Goal: Find specific page/section: Find specific page/section

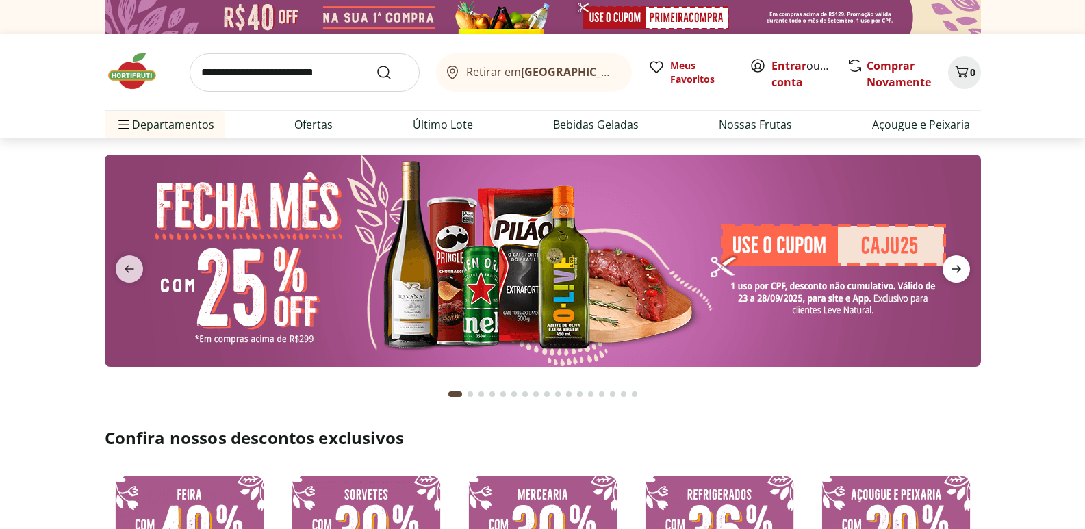
click at [954, 279] on span "next" at bounding box center [956, 268] width 27 height 27
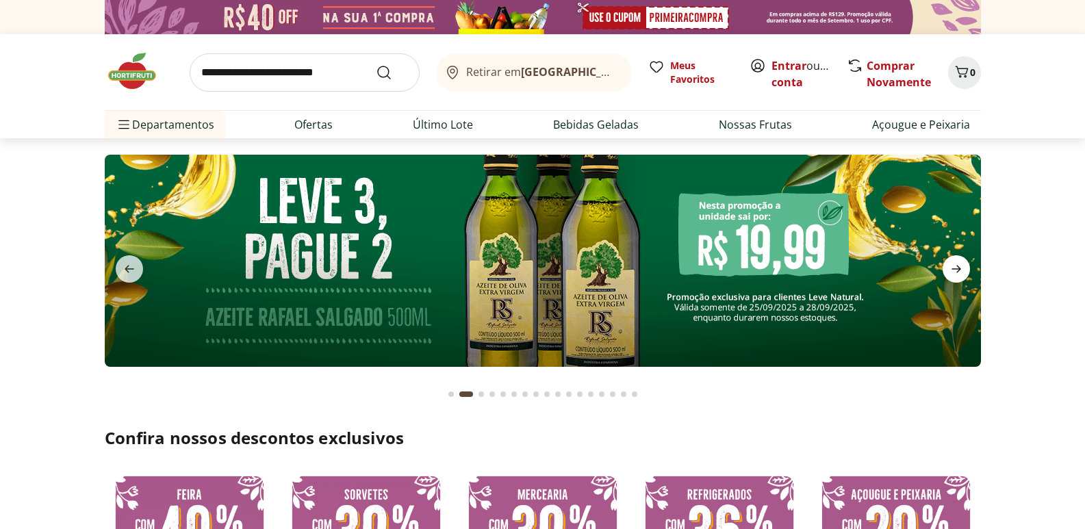
click at [957, 272] on icon "next" at bounding box center [957, 270] width 10 height 8
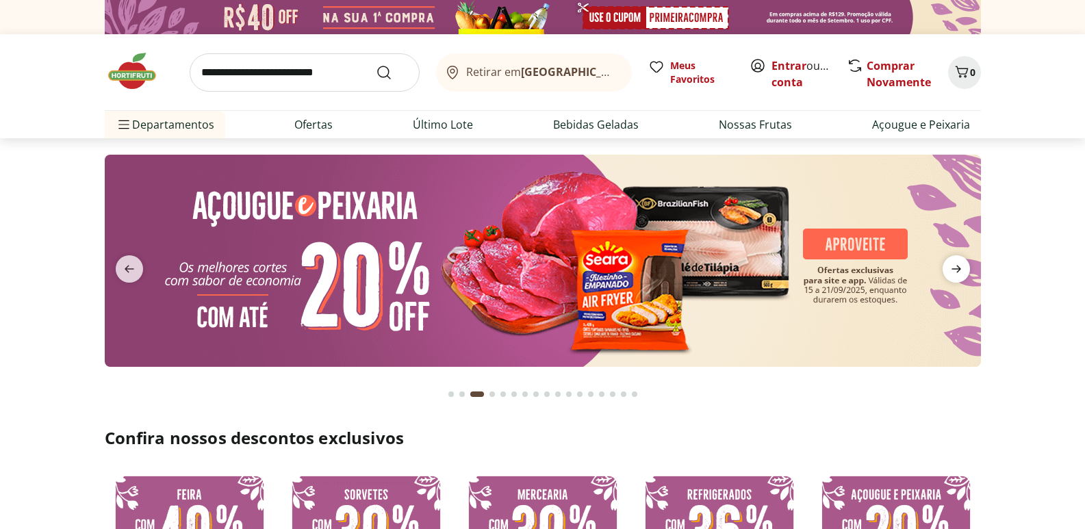
click at [960, 274] on icon "next" at bounding box center [956, 269] width 16 height 16
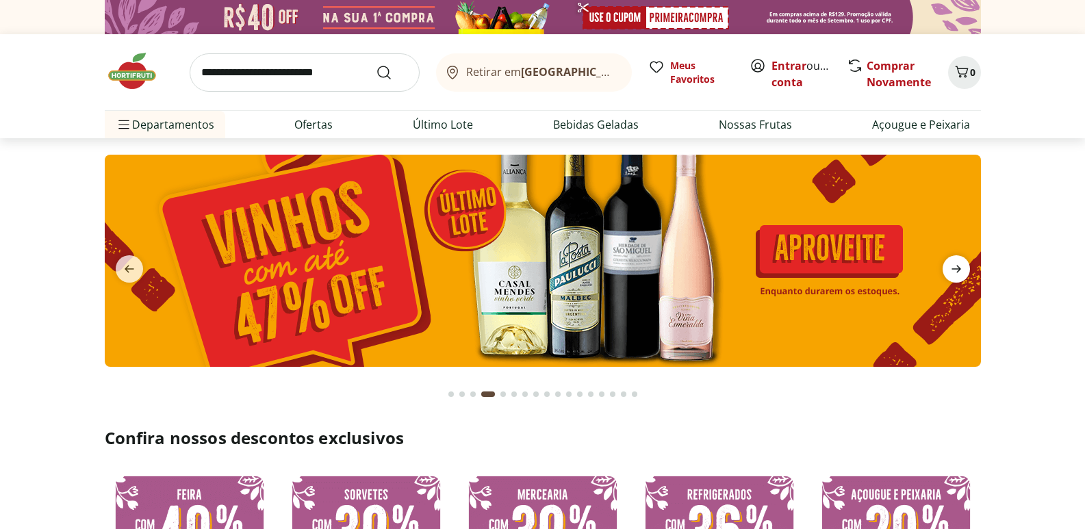
click at [960, 275] on icon "next" at bounding box center [956, 269] width 16 height 16
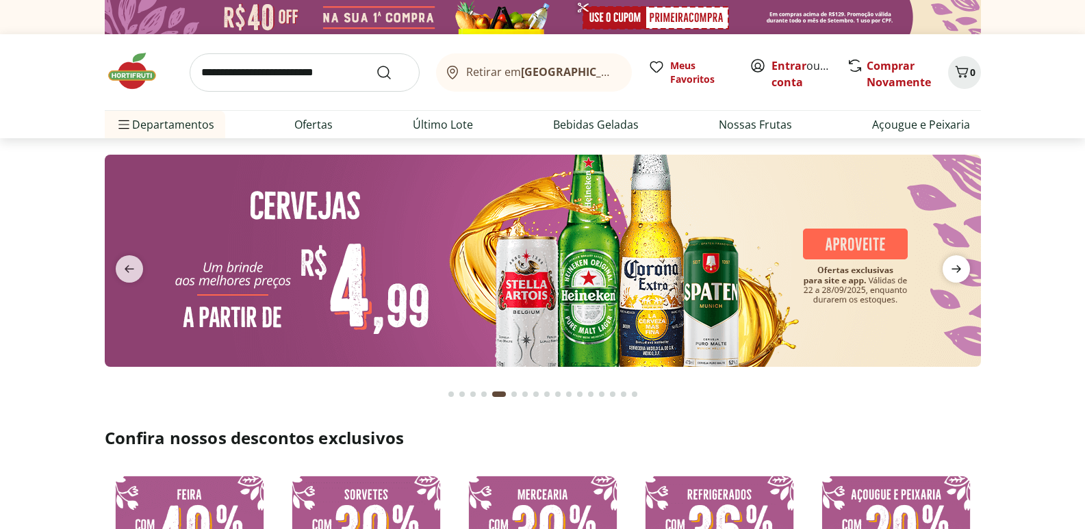
click at [960, 275] on icon "next" at bounding box center [956, 269] width 16 height 16
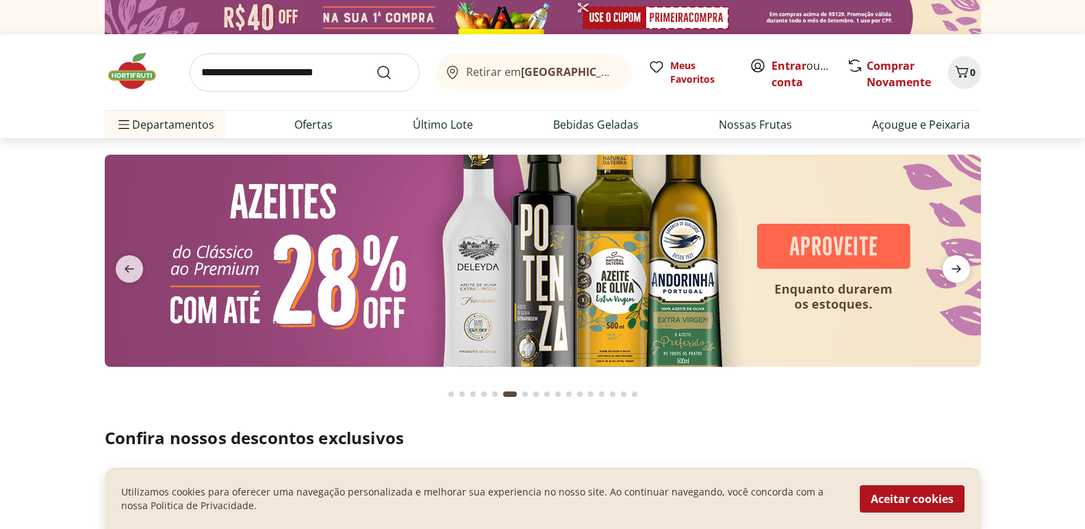
click at [960, 275] on icon "next" at bounding box center [956, 269] width 16 height 16
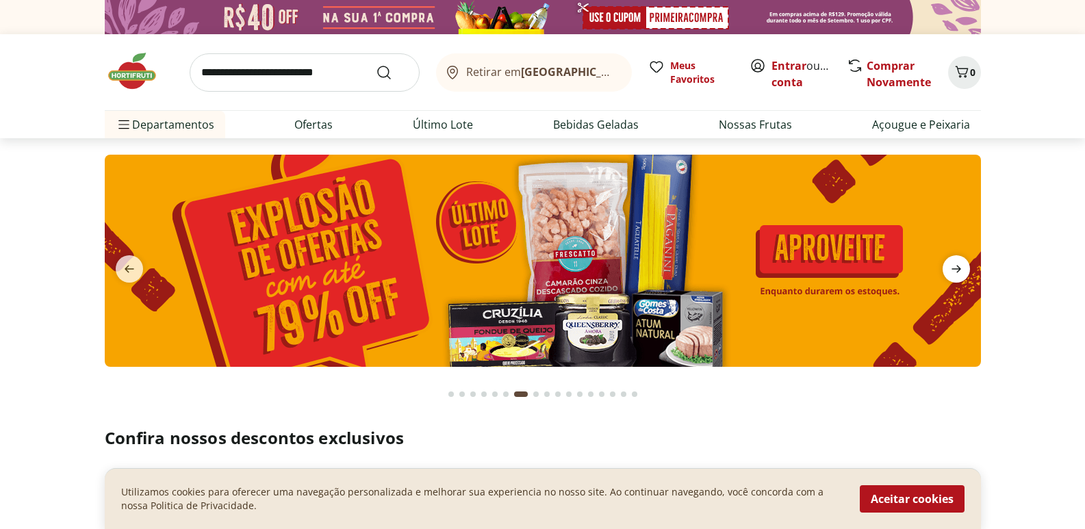
click at [960, 275] on icon "next" at bounding box center [956, 269] width 16 height 16
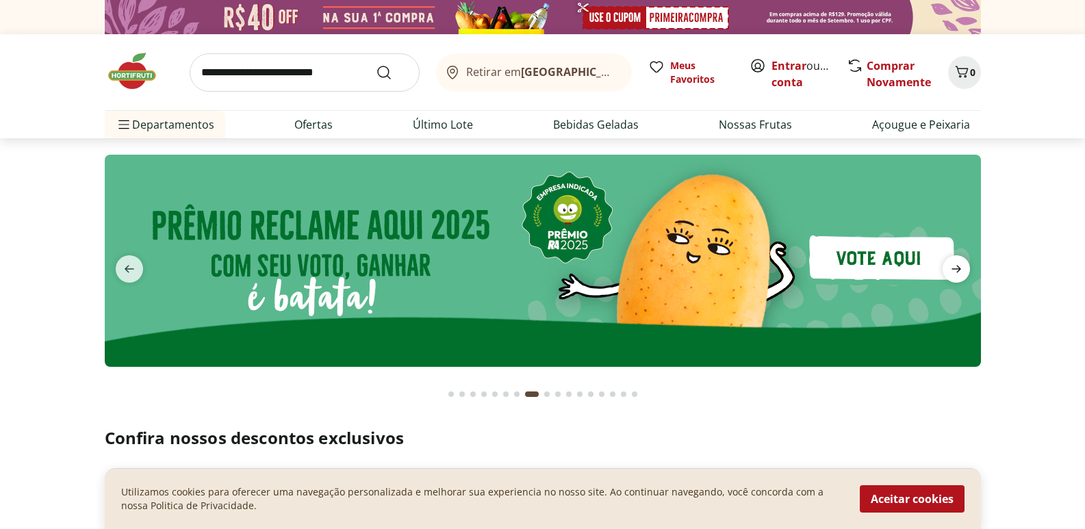
click at [960, 275] on icon "next" at bounding box center [956, 269] width 16 height 16
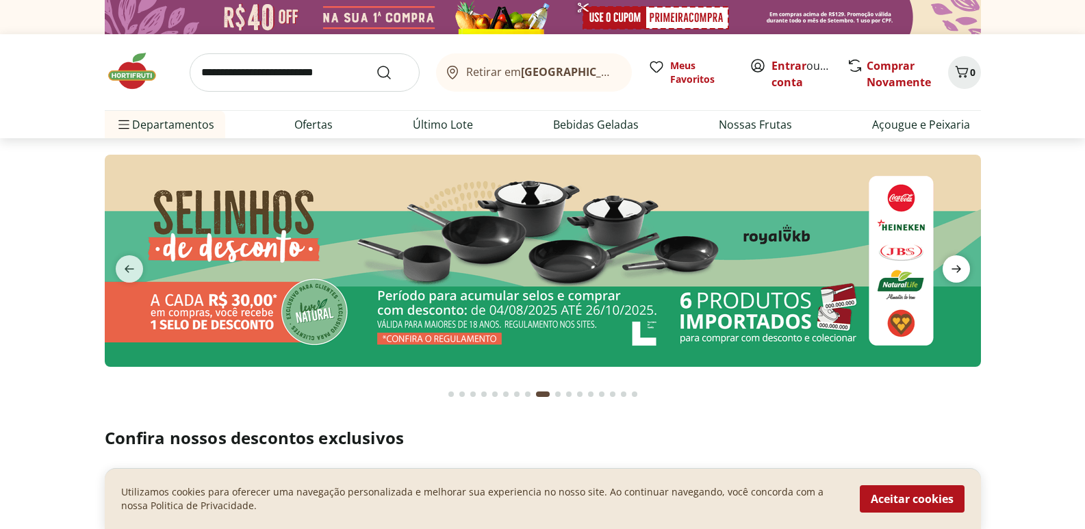
click at [960, 275] on icon "next" at bounding box center [956, 269] width 16 height 16
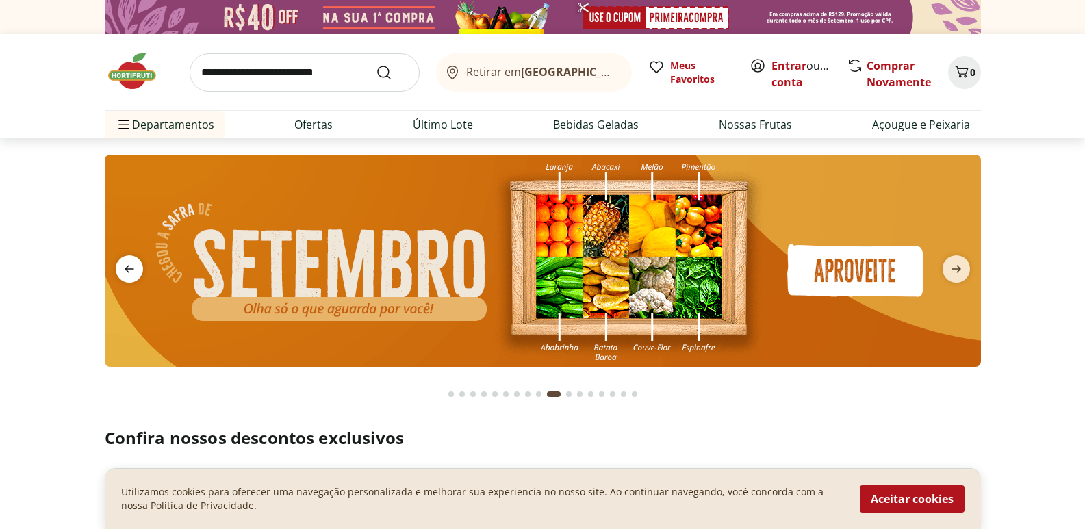
click at [121, 264] on icon "previous" at bounding box center [129, 269] width 16 height 16
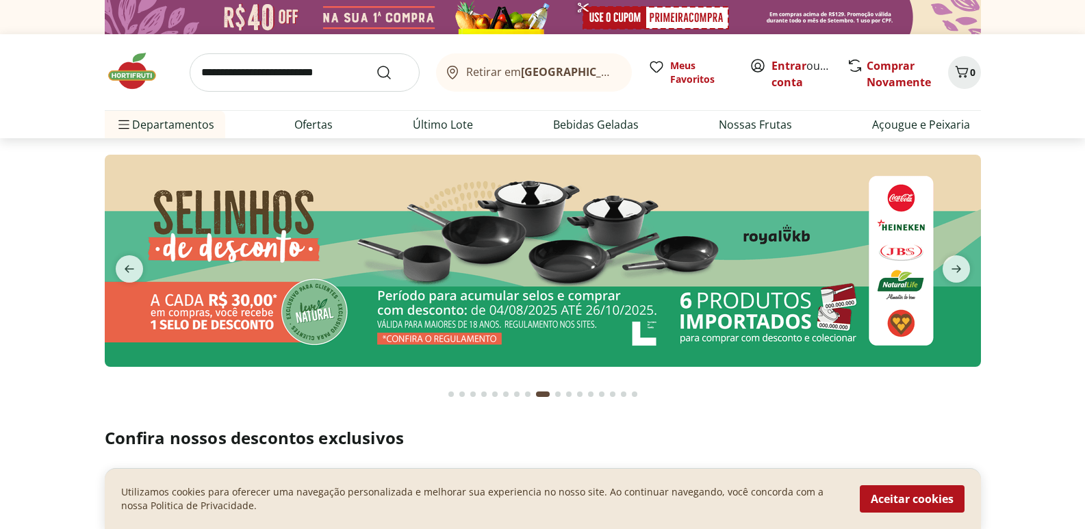
click at [594, 237] on img at bounding box center [543, 261] width 876 height 212
